Goal: Task Accomplishment & Management: Manage account settings

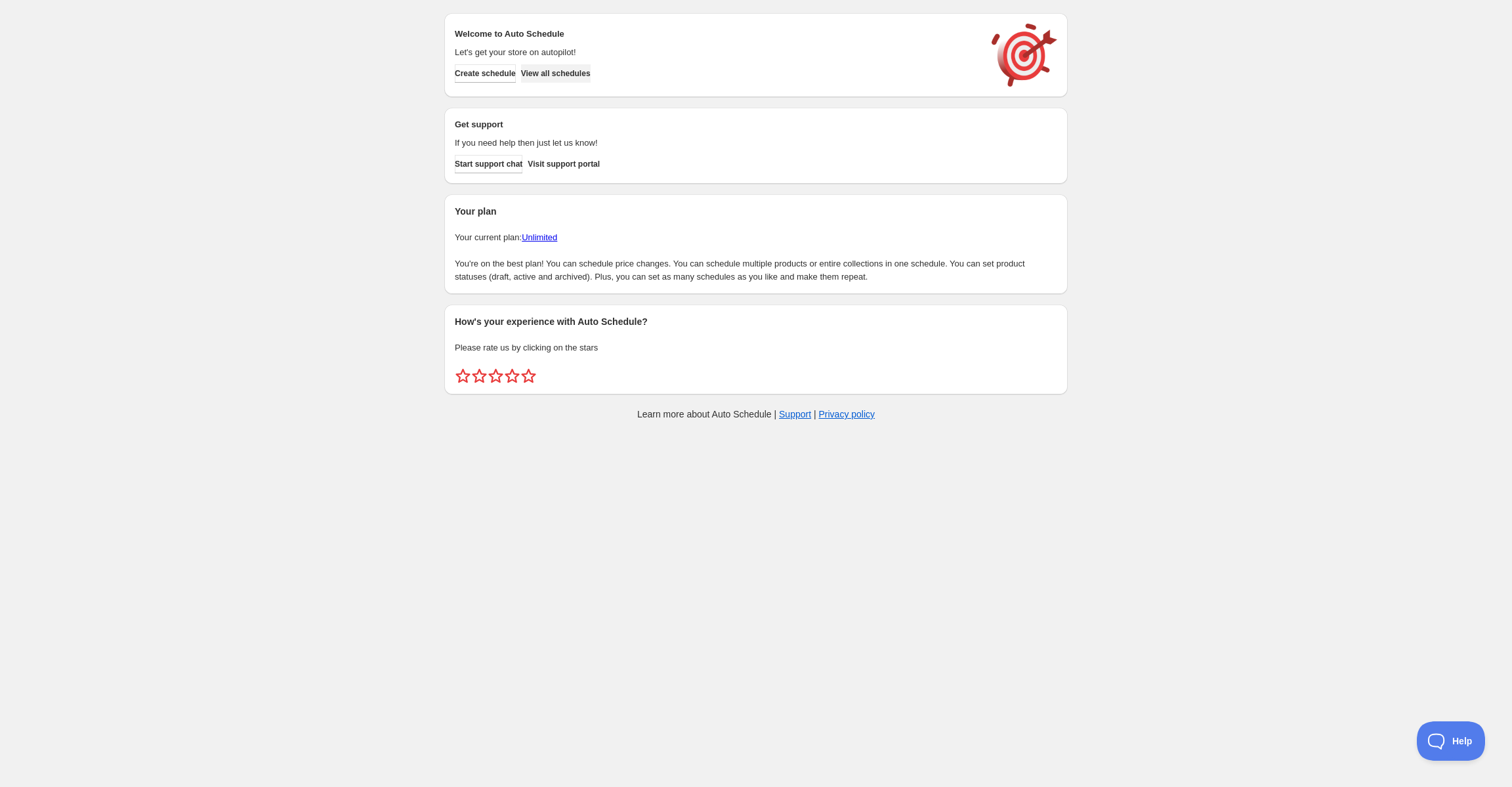
click at [591, 71] on span "View all schedules" at bounding box center [556, 74] width 70 height 11
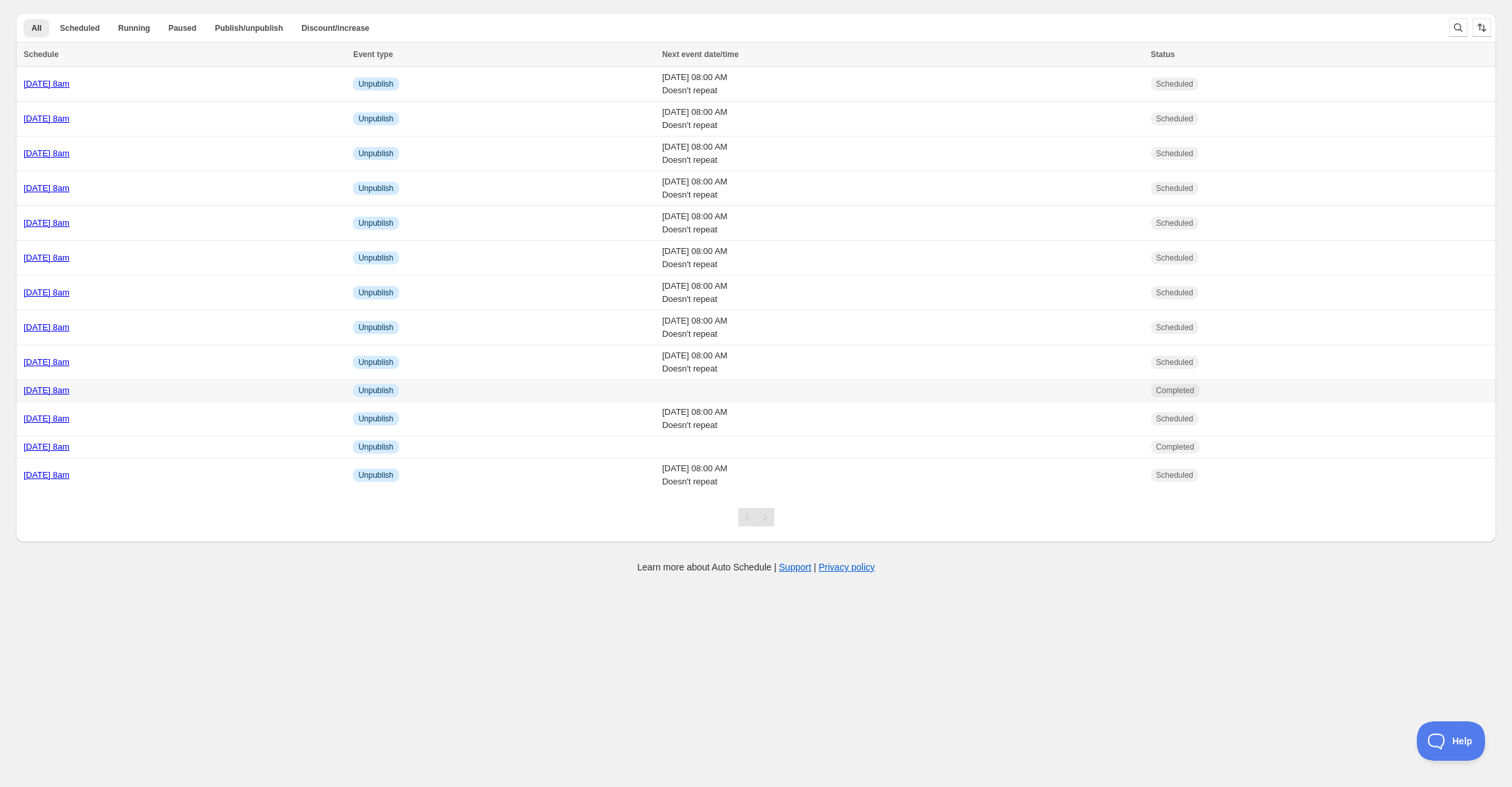
click at [137, 398] on td "[DATE] 8am" at bounding box center [182, 391] width 333 height 22
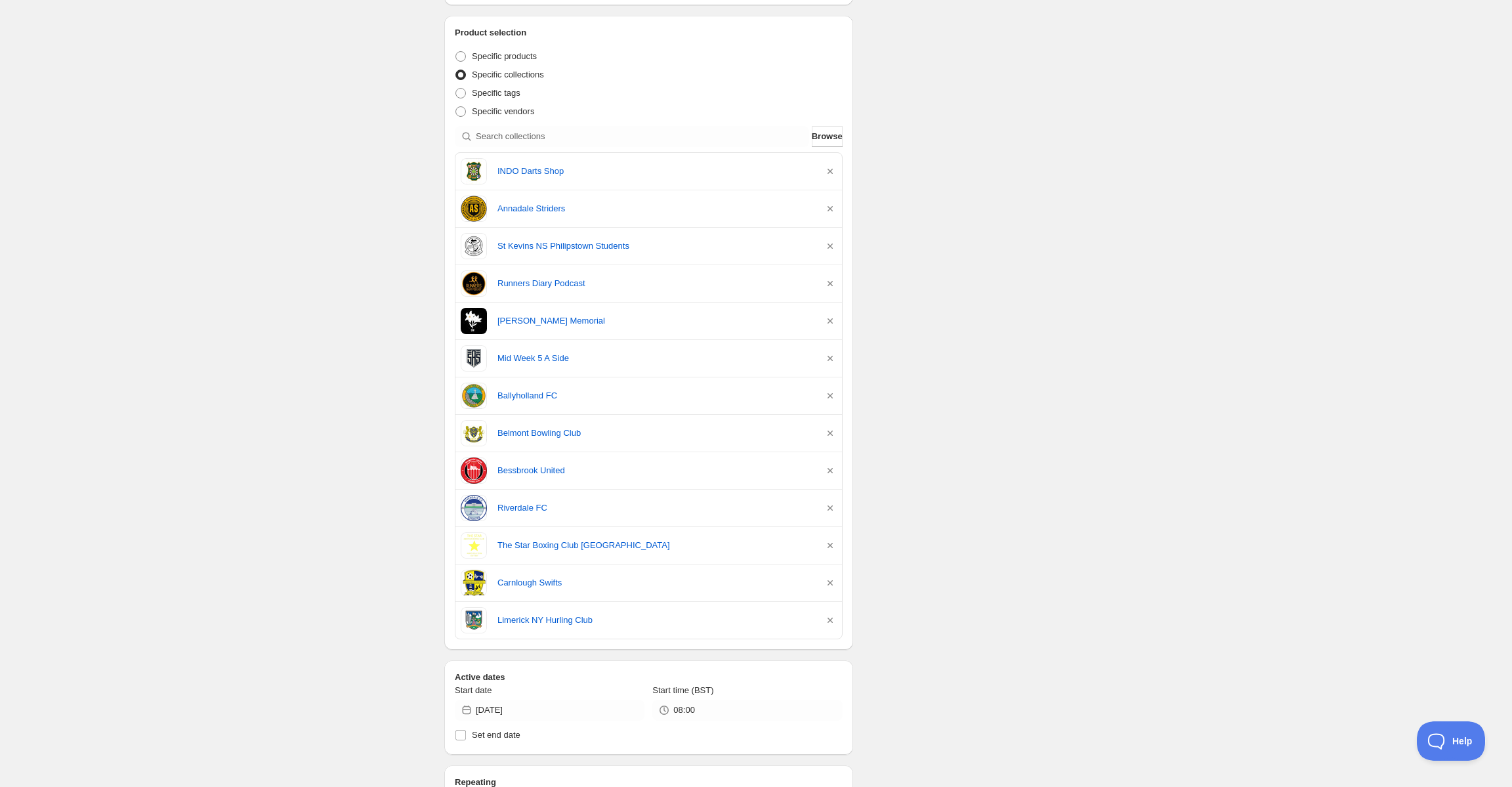
scroll to position [241, 0]
click at [523, 173] on link "INDO Darts Shop" at bounding box center [655, 171] width 316 height 13
click at [507, 206] on link "Annadale Striders" at bounding box center [655, 209] width 316 height 13
click at [518, 247] on link "St Kevins NS Philipstown Students" at bounding box center [655, 247] width 316 height 13
click at [543, 282] on link "Runners Diary Podcast" at bounding box center [655, 284] width 316 height 13
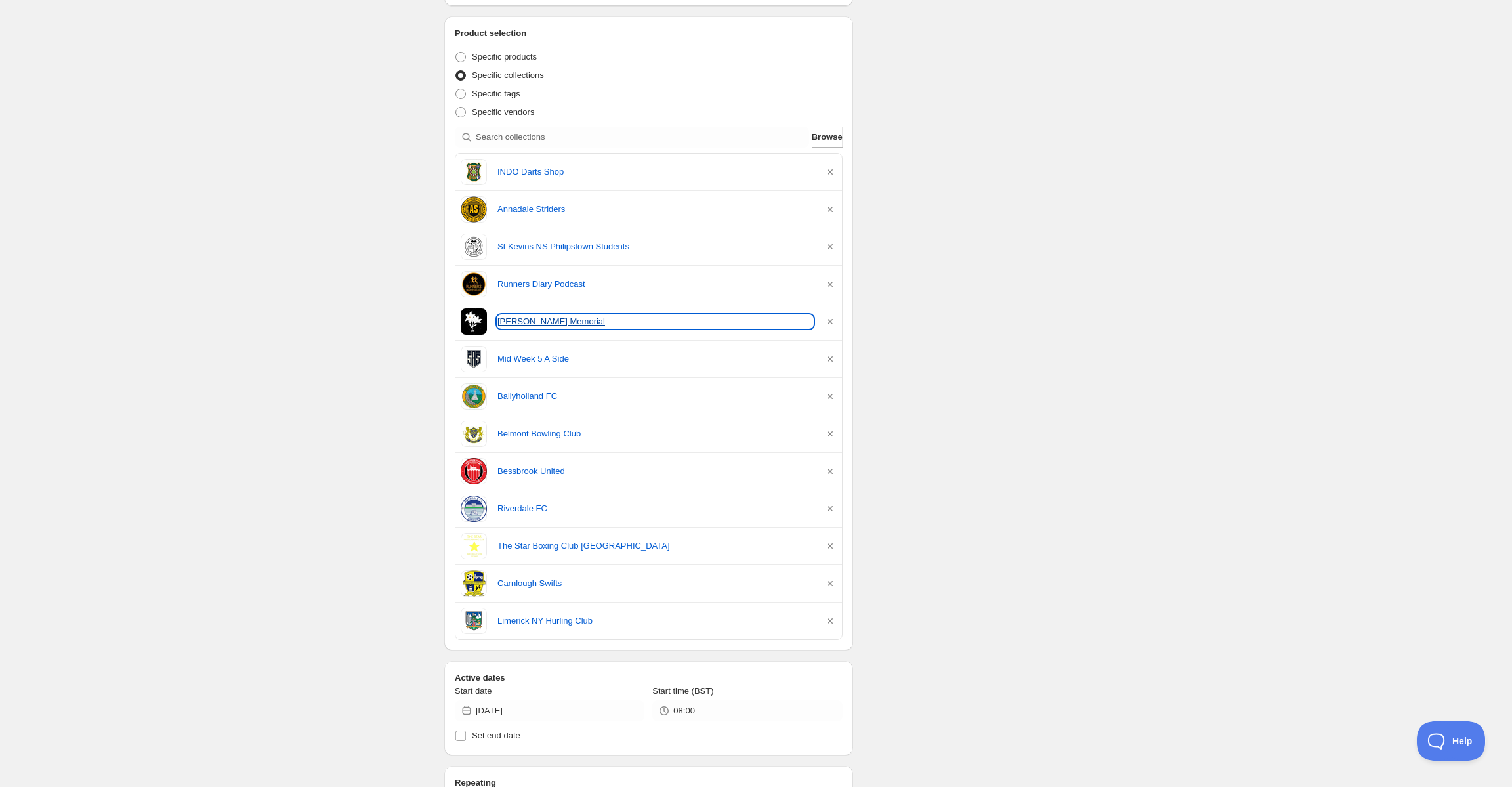
click at [520, 316] on link "[PERSON_NAME] Memorial" at bounding box center [655, 321] width 316 height 13
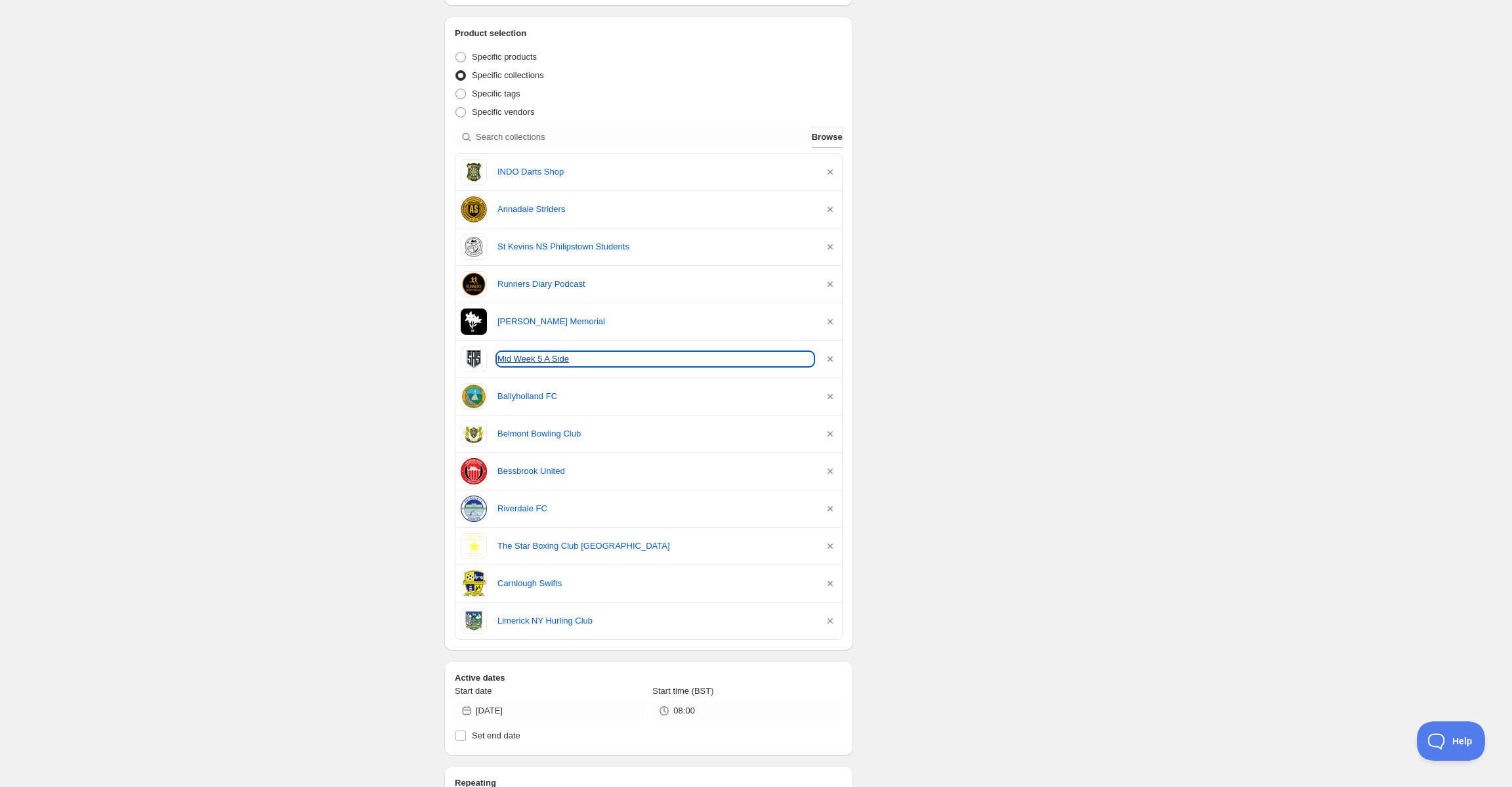
click at [510, 359] on link "Mid Week 5 A Side" at bounding box center [655, 358] width 316 height 13
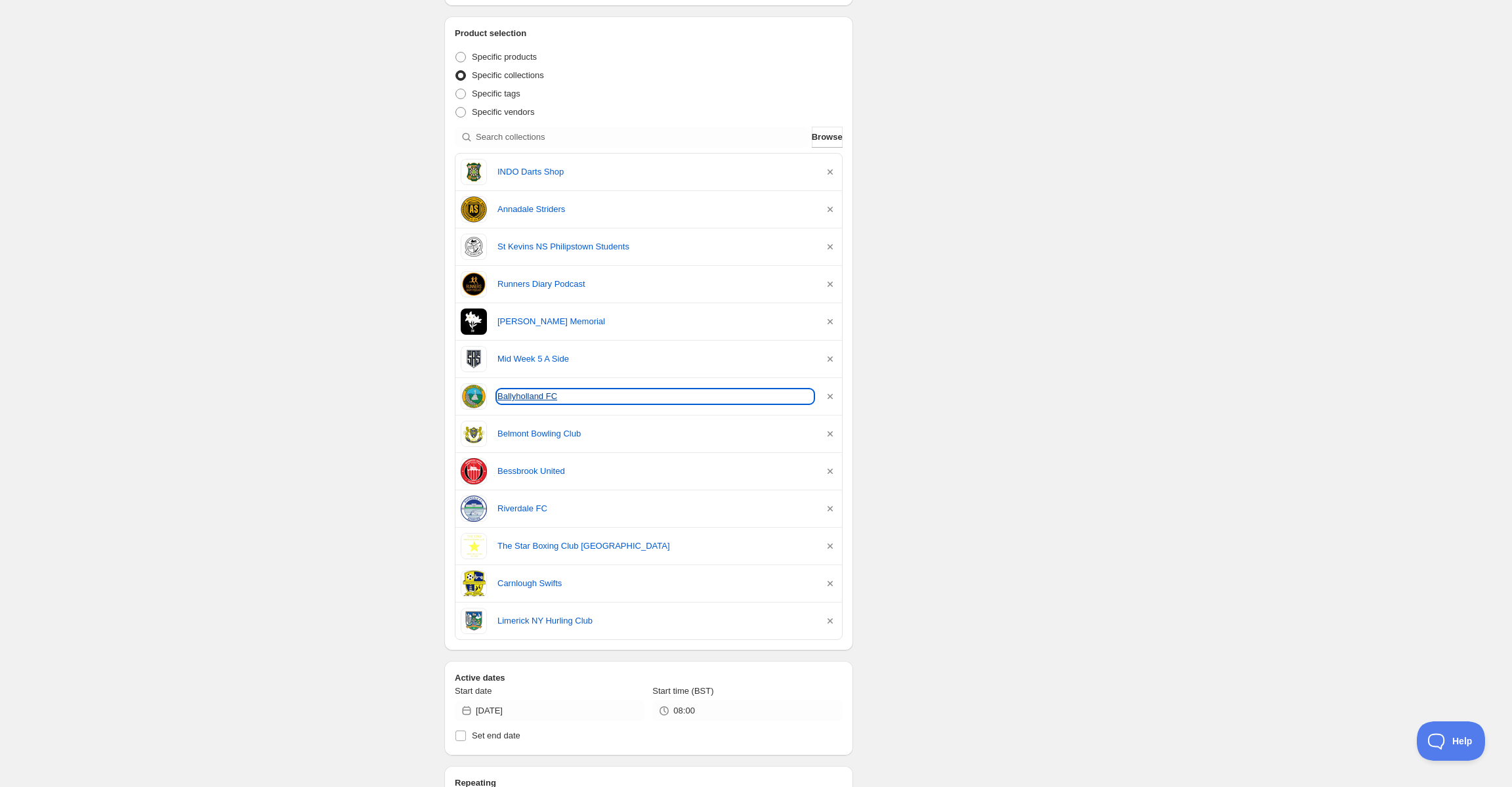
click at [499, 392] on link "Ballyholland FC" at bounding box center [655, 396] width 316 height 13
click at [520, 464] on div "Bessbrook United" at bounding box center [648, 471] width 376 height 26
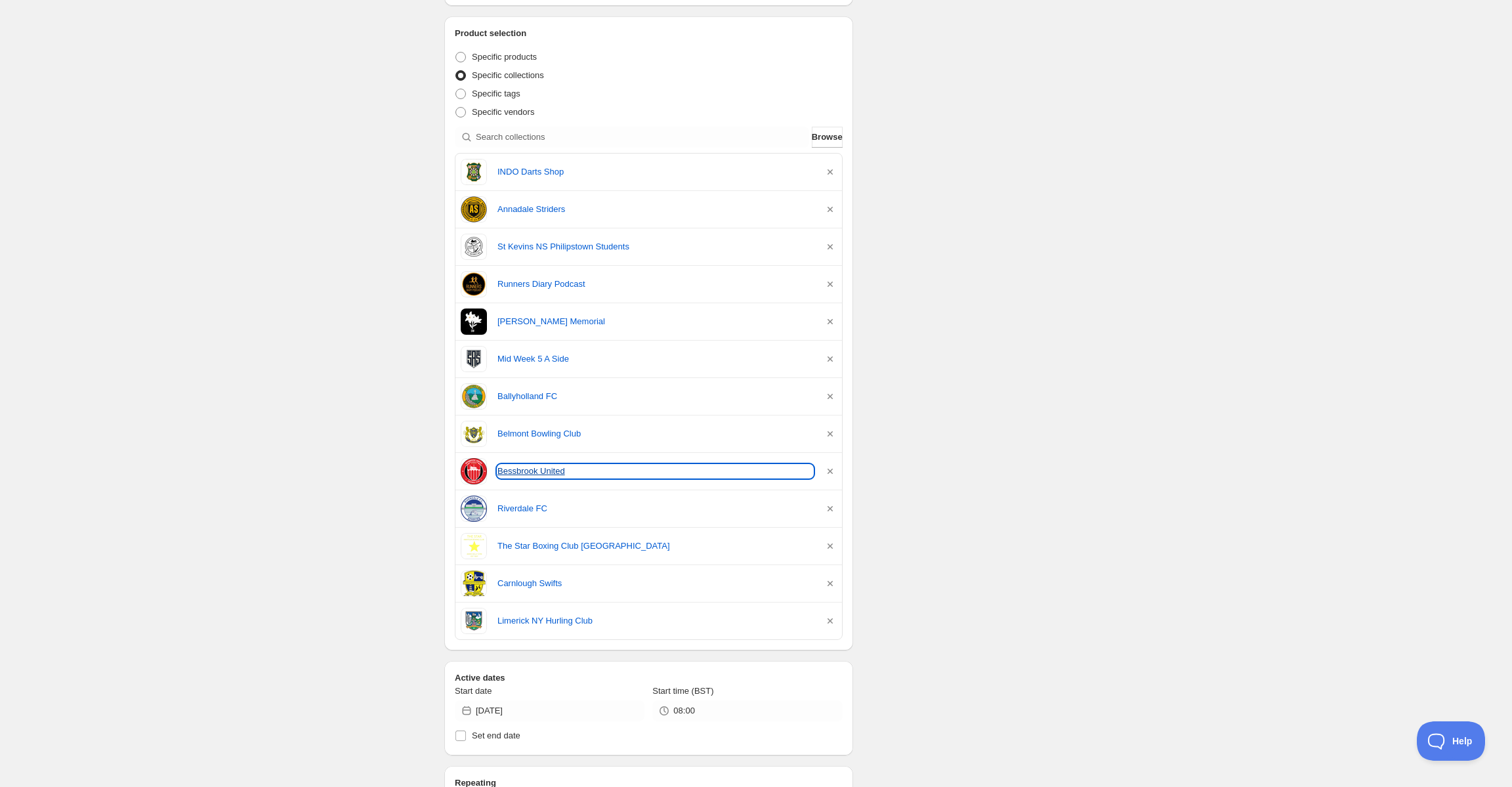
click at [518, 468] on link "Bessbrook United" at bounding box center [655, 471] width 316 height 13
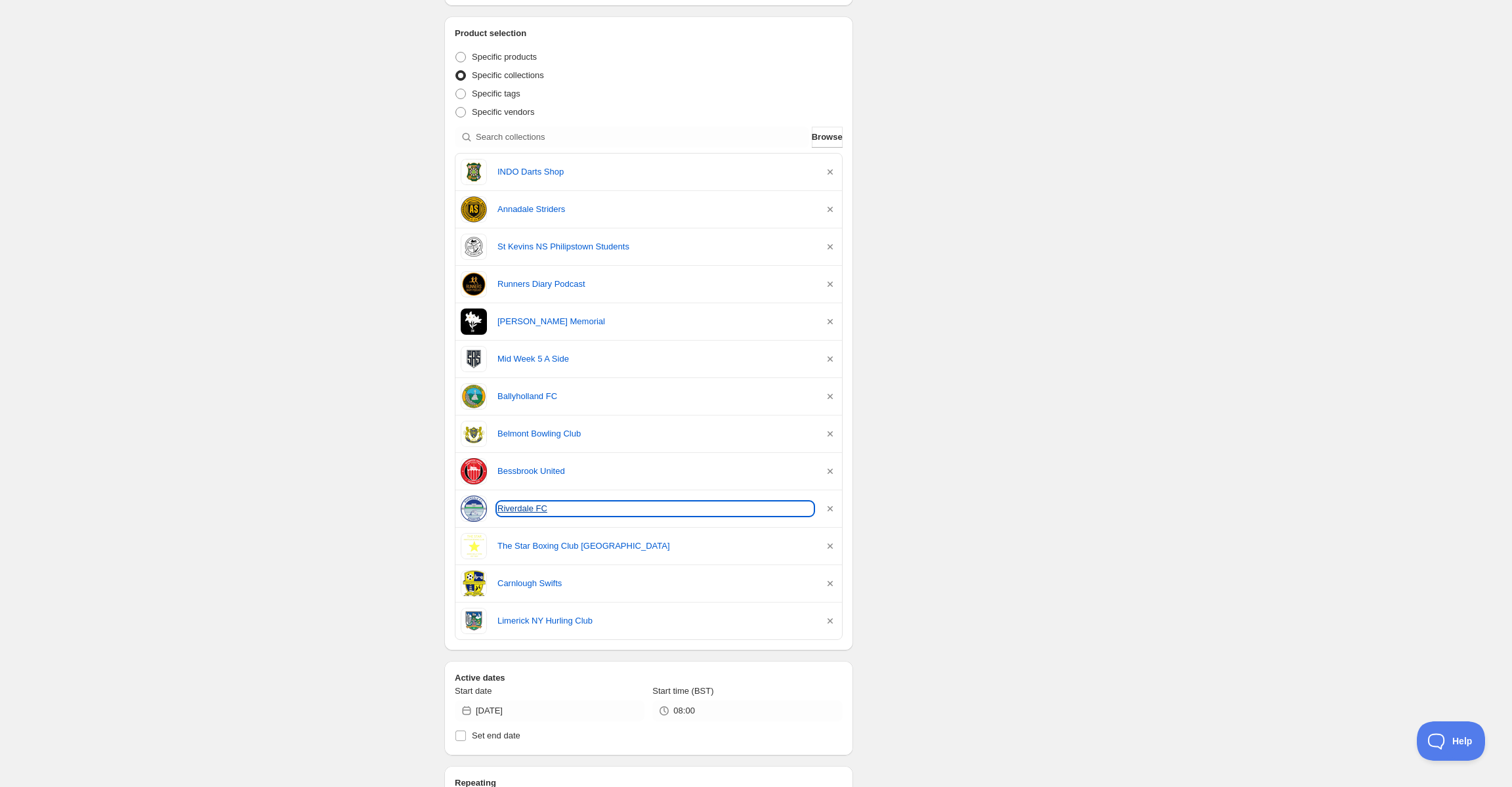
click at [520, 508] on link "Riverdale FC" at bounding box center [655, 508] width 316 height 13
click at [513, 502] on link "Riverdale FC" at bounding box center [655, 508] width 316 height 13
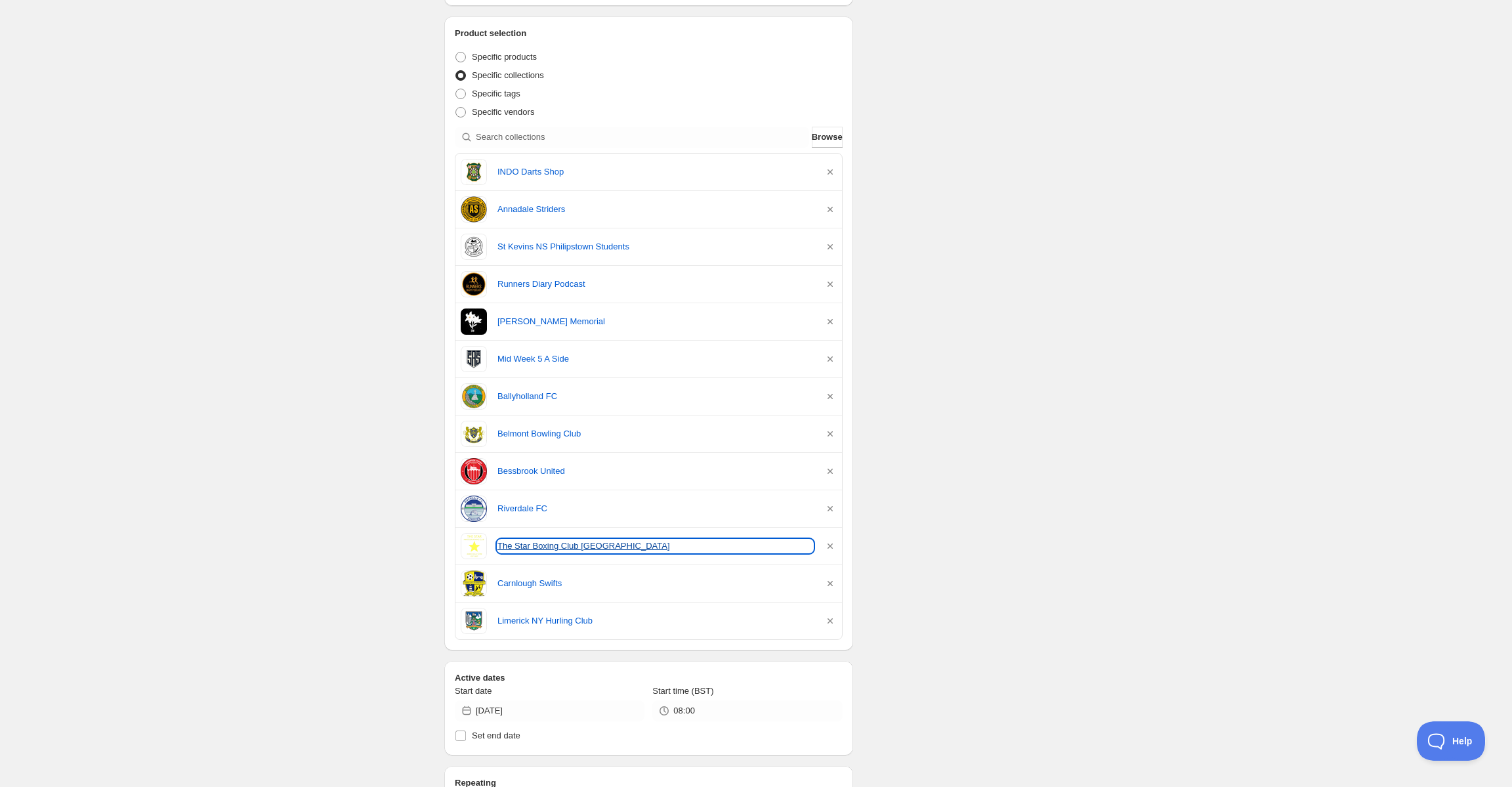
click at [523, 546] on link "The Star Boxing Club [GEOGRAPHIC_DATA]" at bounding box center [655, 546] width 316 height 13
click at [582, 549] on link "The Star Boxing Club [GEOGRAPHIC_DATA]" at bounding box center [655, 546] width 316 height 13
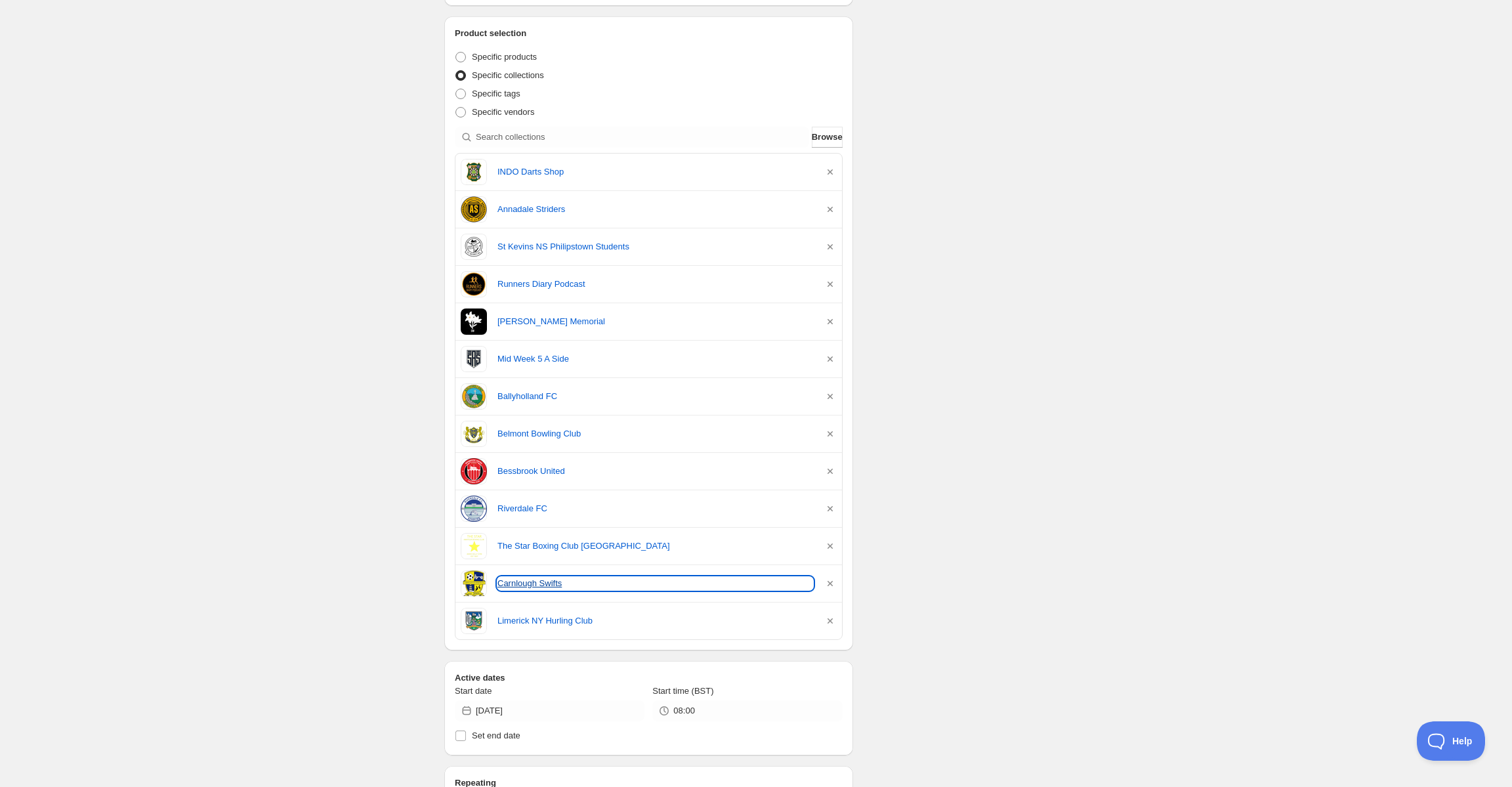
click at [515, 581] on link "Carnlough Swifts" at bounding box center [655, 583] width 316 height 13
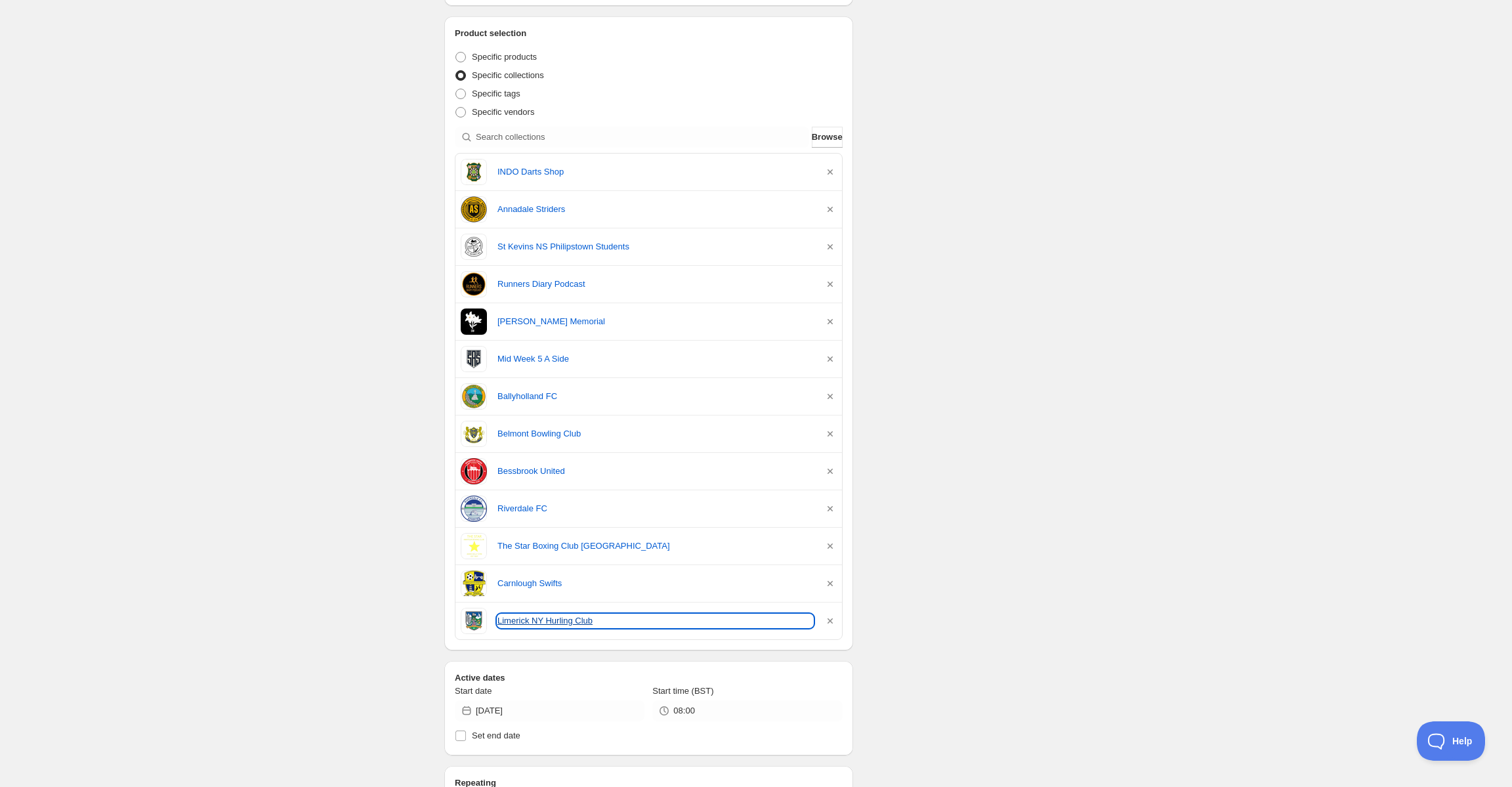
click at [537, 616] on link "Limerick NY Hurling Club" at bounding box center [655, 620] width 316 height 13
click at [275, 230] on div "[DATE] 8am. This page is ready [DATE] 8am Completed Duplicate Activate Deactiva…" at bounding box center [756, 512] width 1512 height 1506
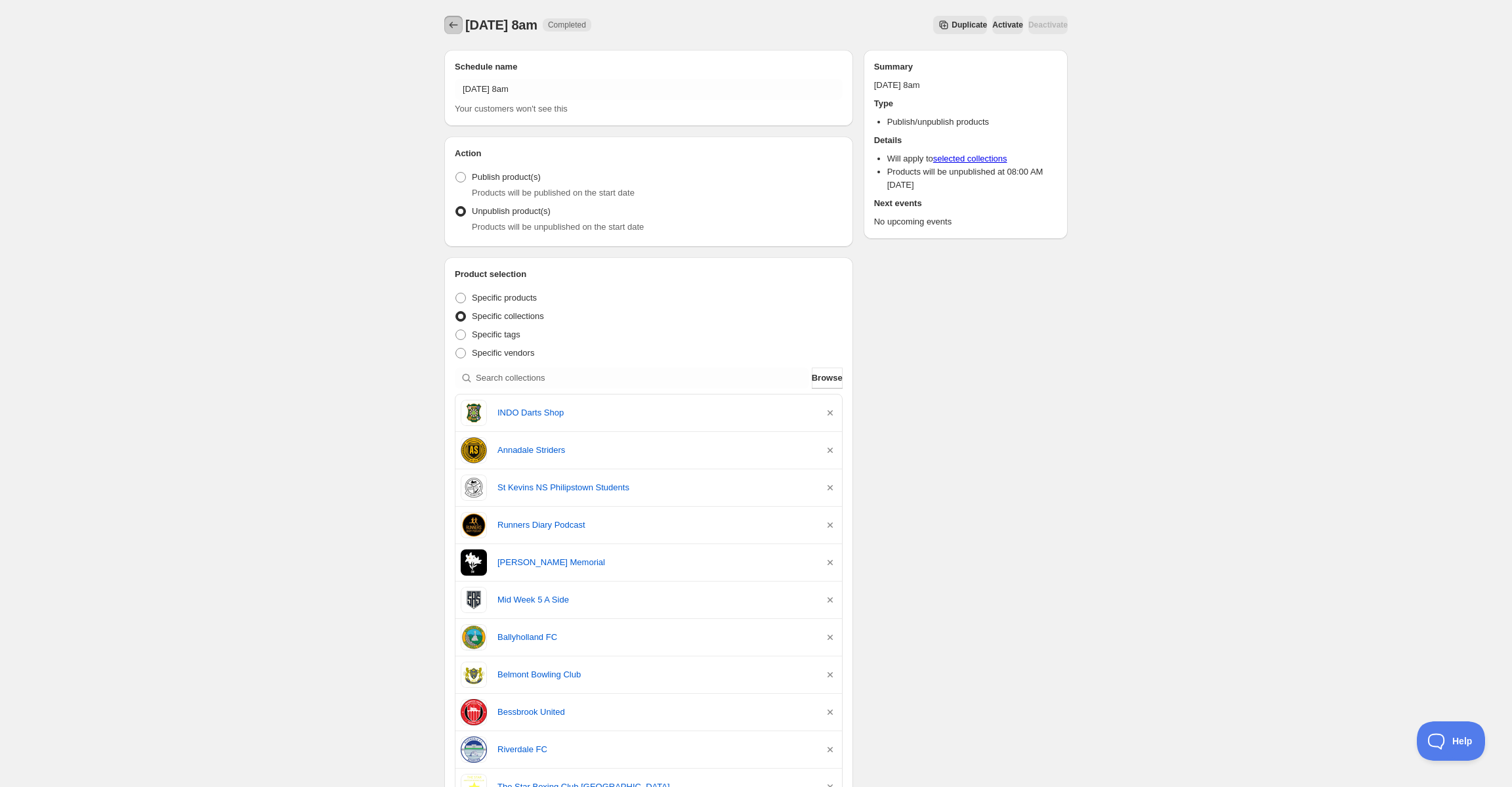
click at [457, 22] on icon "Schedules" at bounding box center [453, 25] width 13 height 13
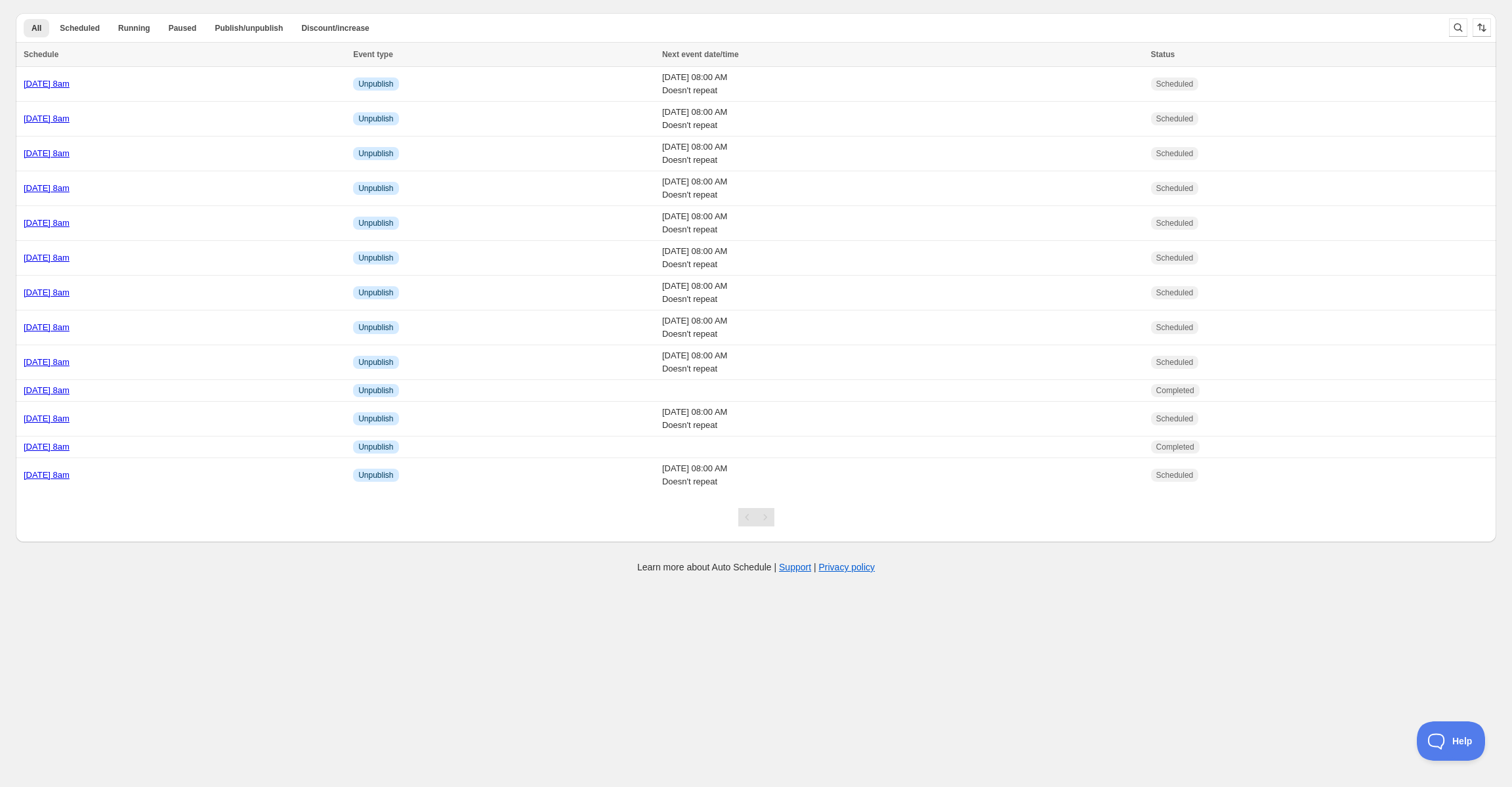
click at [455, 2] on div "Create schedule Help & support Cancel Discount prices Schedule a discount, sale…" at bounding box center [755, 274] width 1480 height 547
click at [70, 395] on link "[DATE] 8am" at bounding box center [46, 390] width 46 height 10
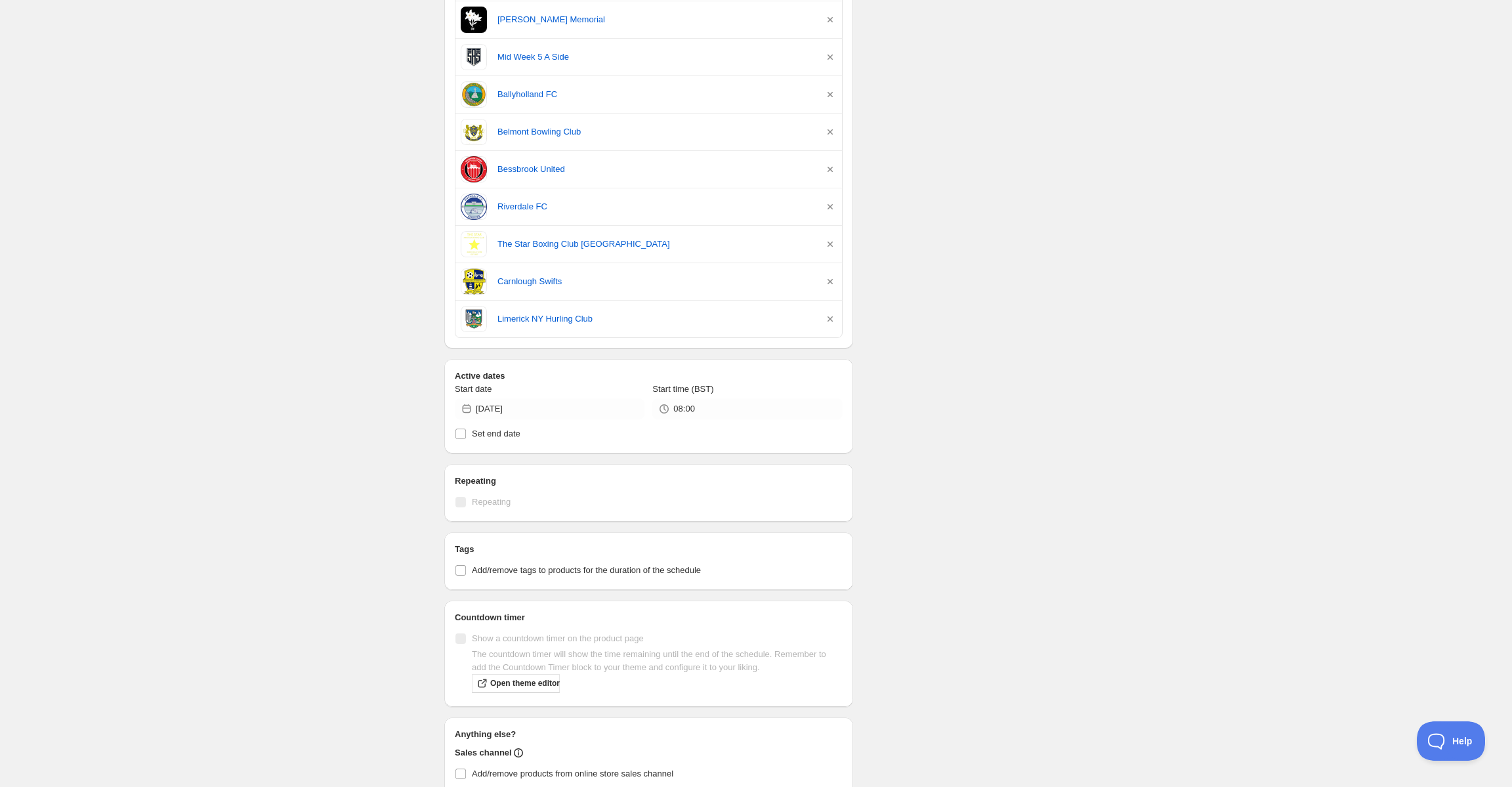
scroll to position [718, 0]
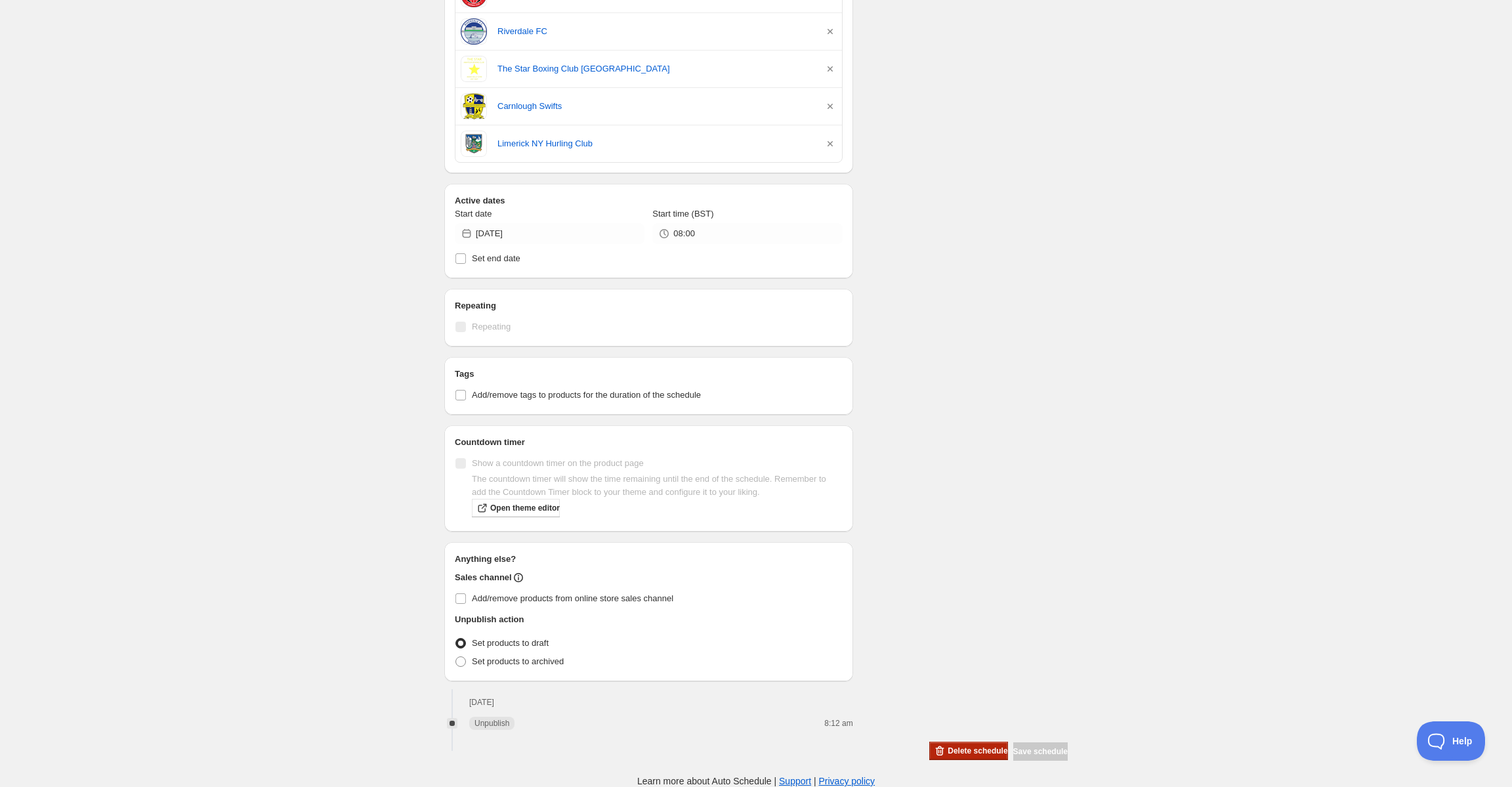
click at [941, 741] on button "Delete schedule" at bounding box center [968, 751] width 78 height 19
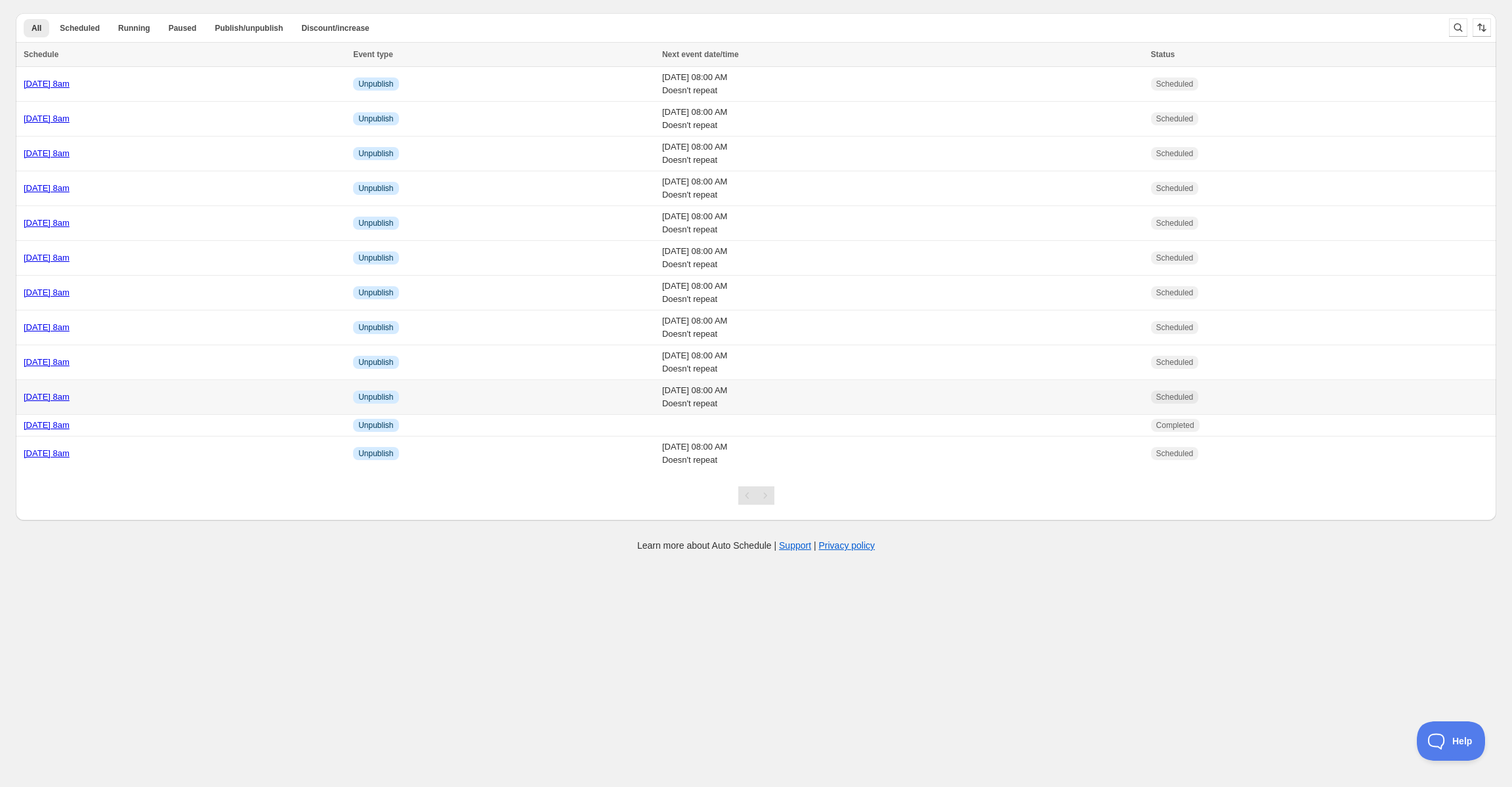
click at [70, 399] on link "[DATE] 8am" at bounding box center [46, 396] width 46 height 10
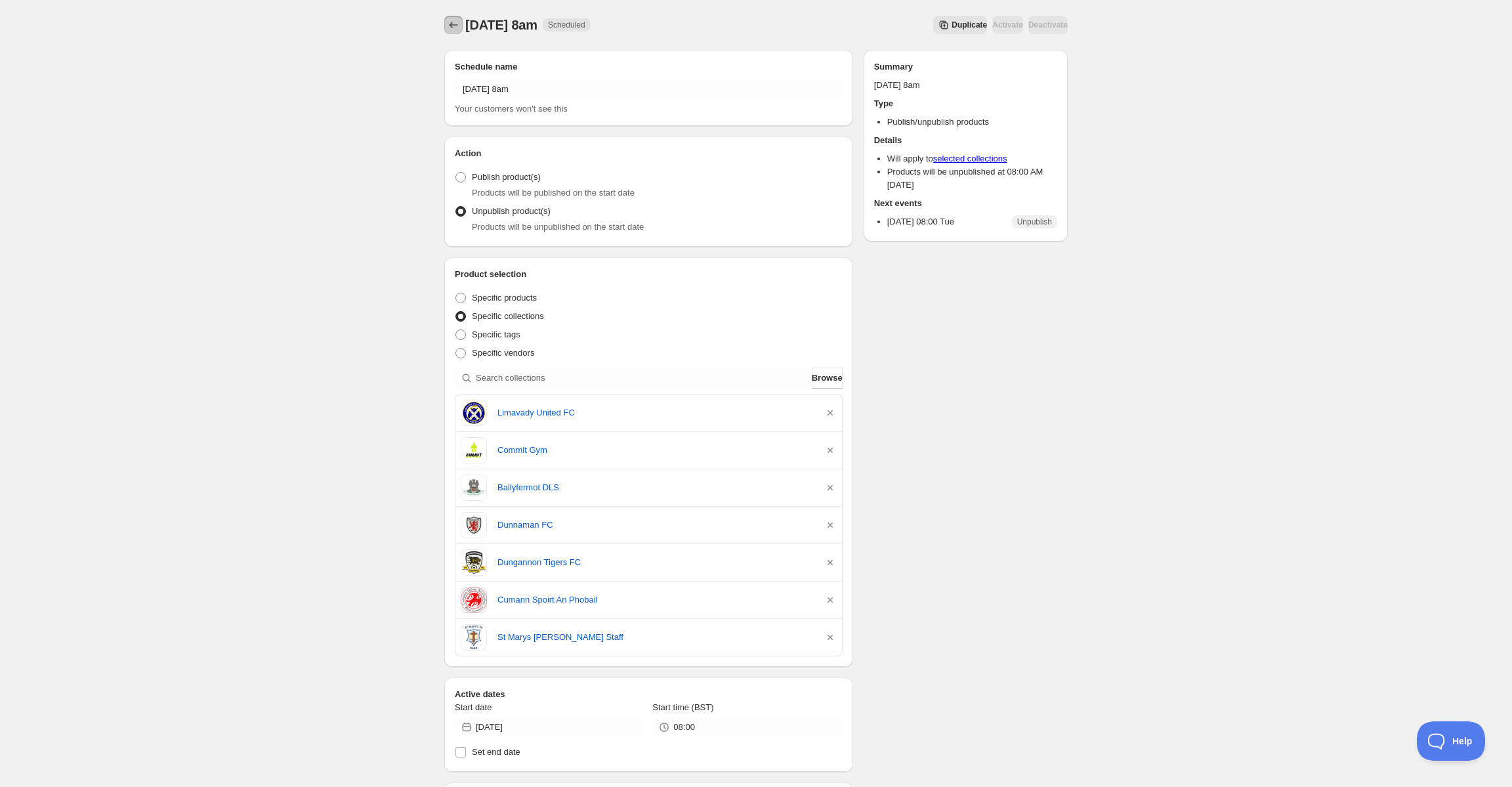
click at [455, 23] on icon "Schedules" at bounding box center [453, 25] width 13 height 13
